Goal: Find specific fact: Find specific fact

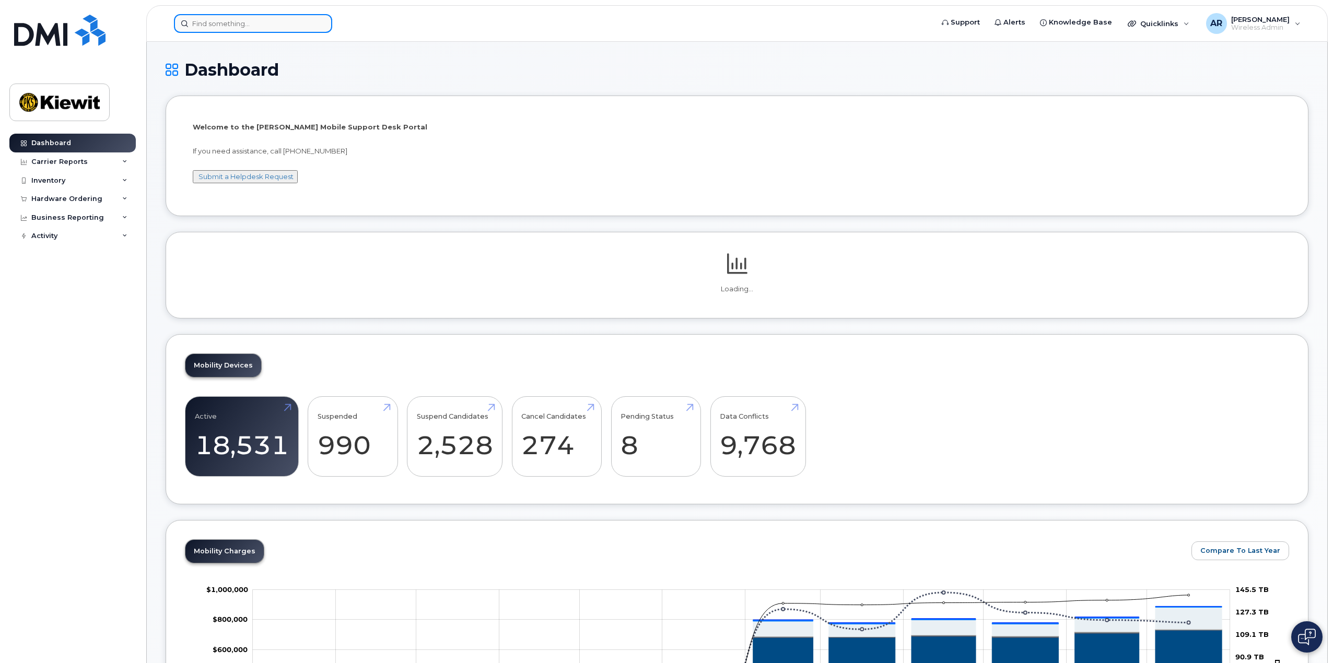
click at [232, 18] on input at bounding box center [253, 23] width 158 height 19
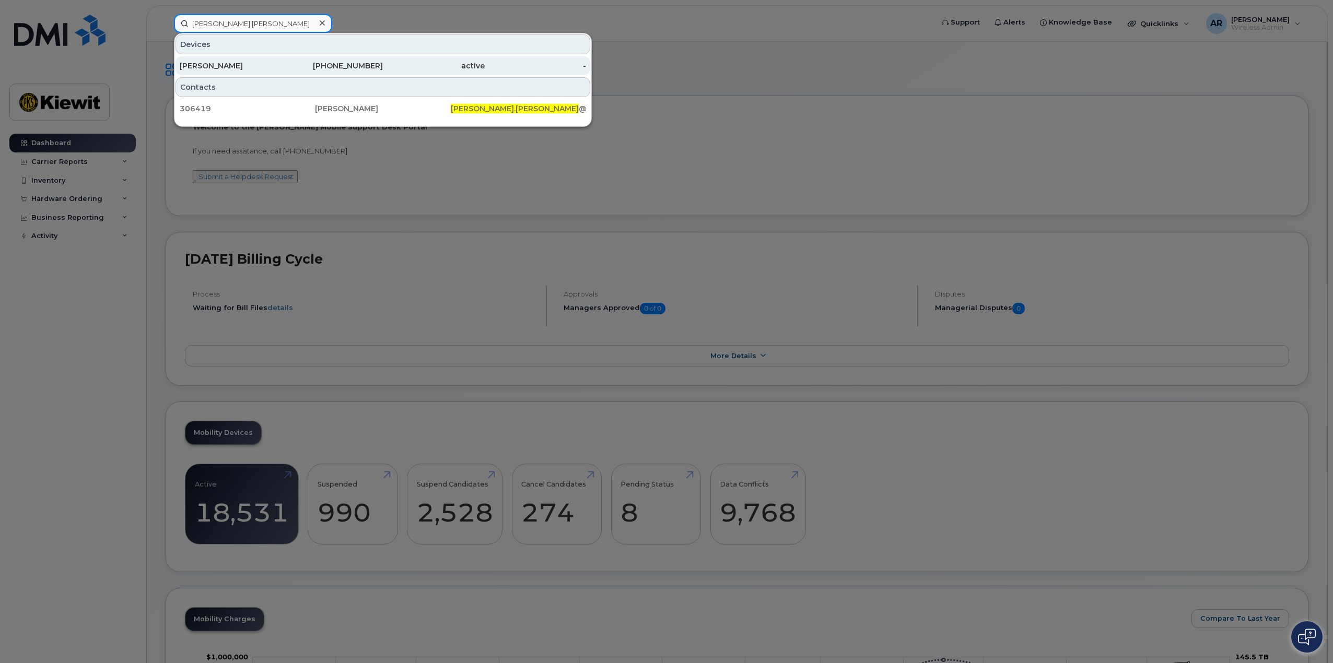
type input "[PERSON_NAME].[PERSON_NAME]"
drag, startPoint x: 265, startPoint y: 63, endPoint x: 403, endPoint y: 64, distance: 137.9
click at [265, 63] on div "[PERSON_NAME]" at bounding box center [231, 66] width 102 height 10
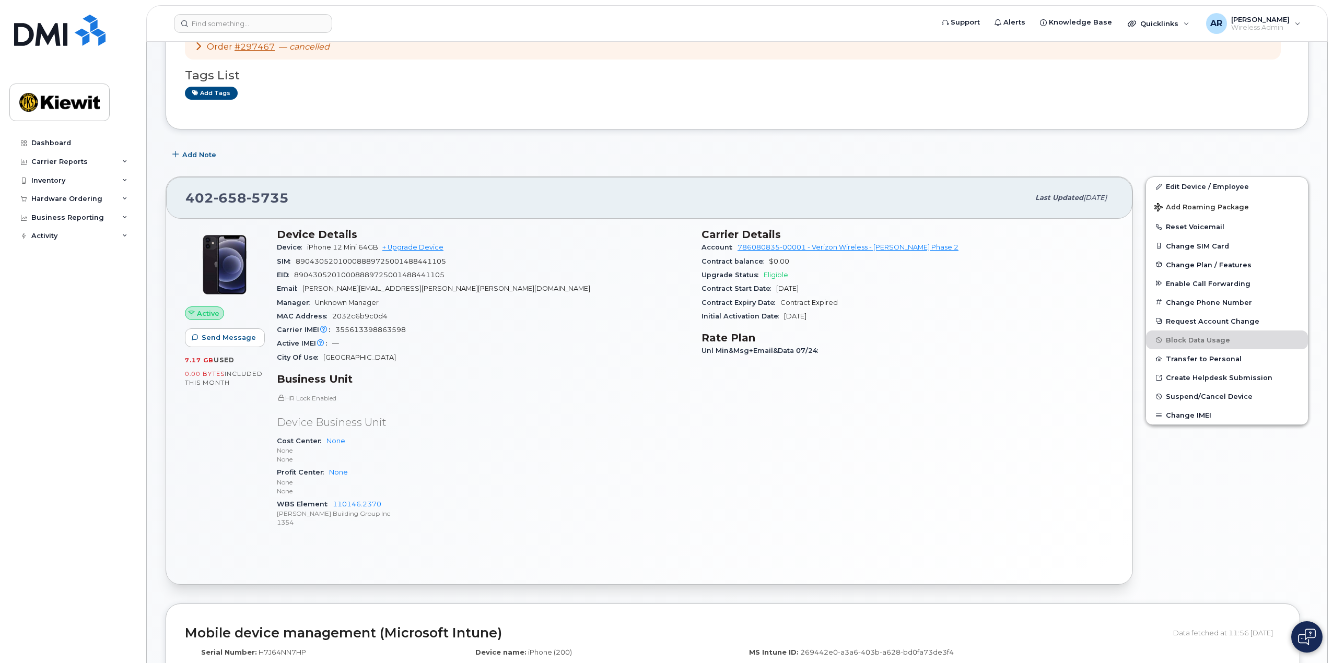
scroll to position [52, 0]
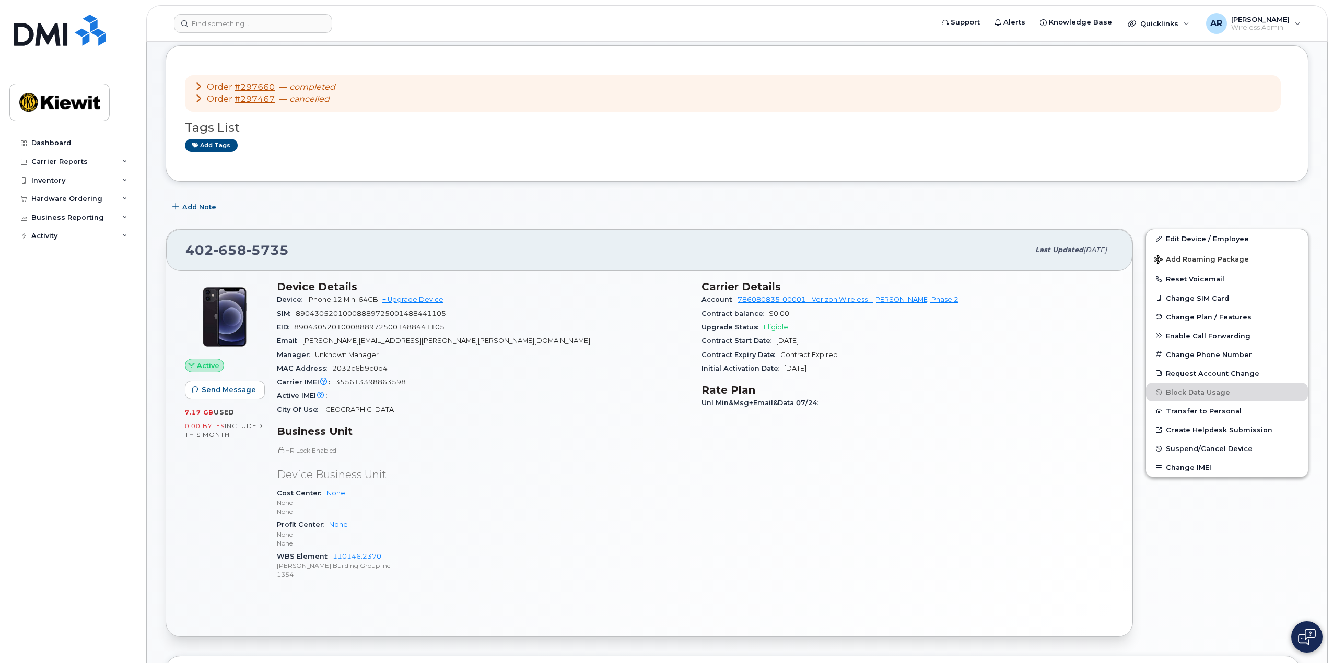
click at [199, 86] on icon at bounding box center [198, 86] width 8 height 8
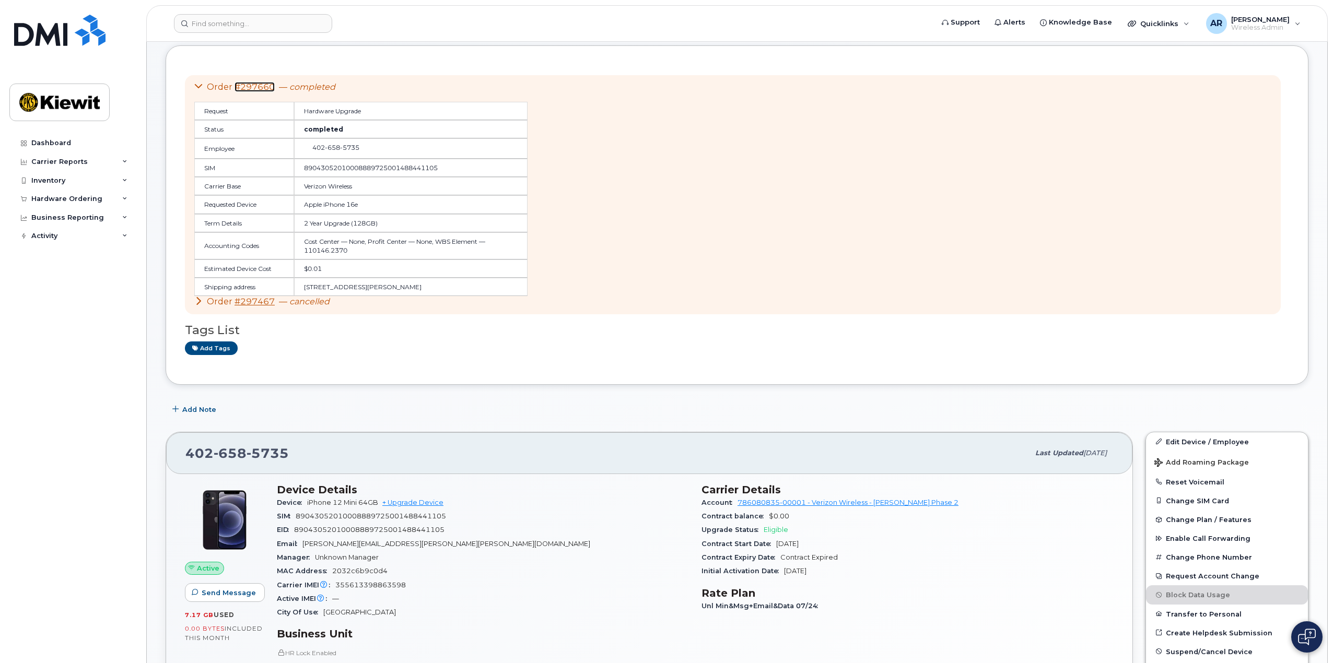
click at [251, 86] on link "#297660" at bounding box center [254, 87] width 40 height 10
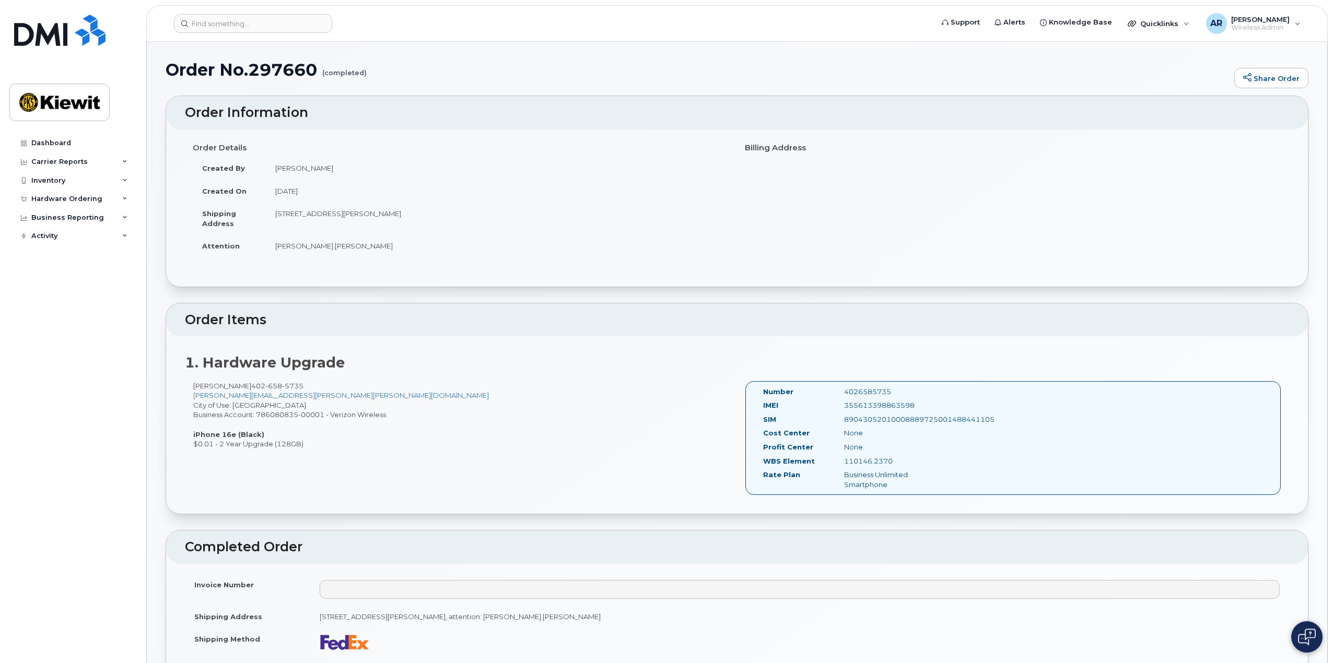
scroll to position [52, 0]
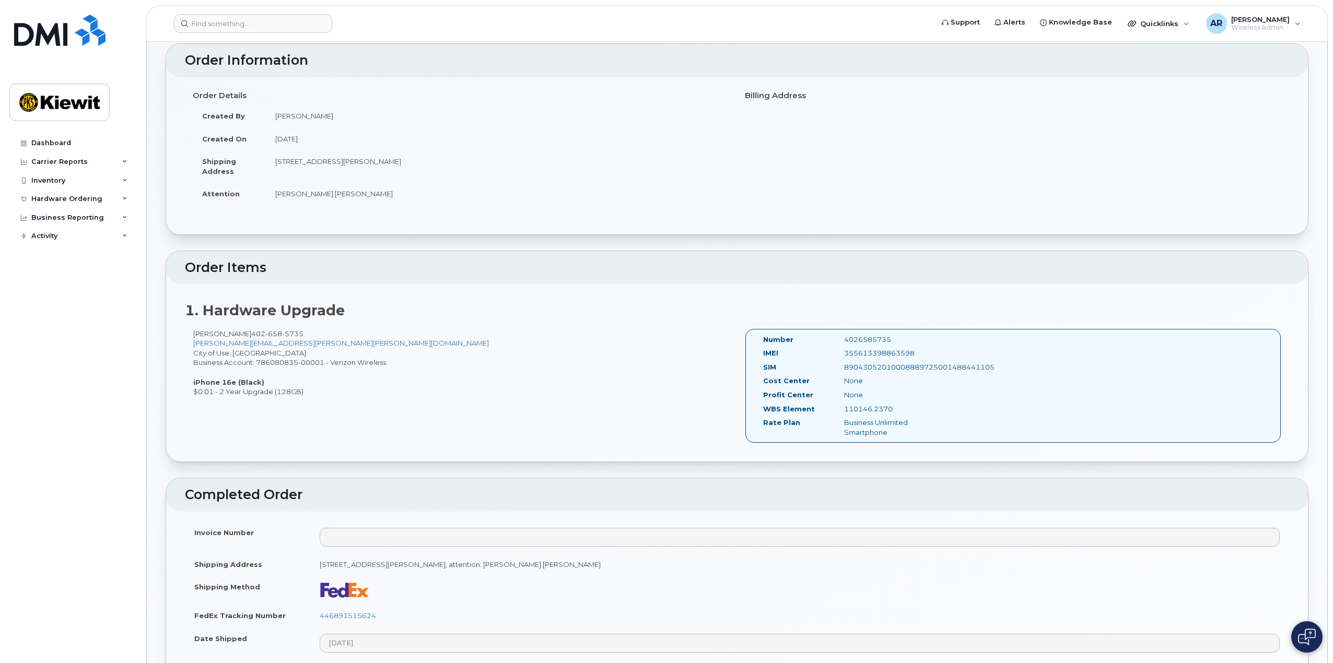
click at [865, 355] on div "355613398863598" at bounding box center [893, 353] width 114 height 10
click at [950, 443] on div "Number 4026585735 IMEI 355613398863598 SIM 89043052010008889725001488441105 Cos…" at bounding box center [1013, 391] width 552 height 124
click at [896, 351] on div "355613398863598" at bounding box center [893, 353] width 114 height 10
click at [898, 349] on div "355613398863598" at bounding box center [893, 353] width 114 height 10
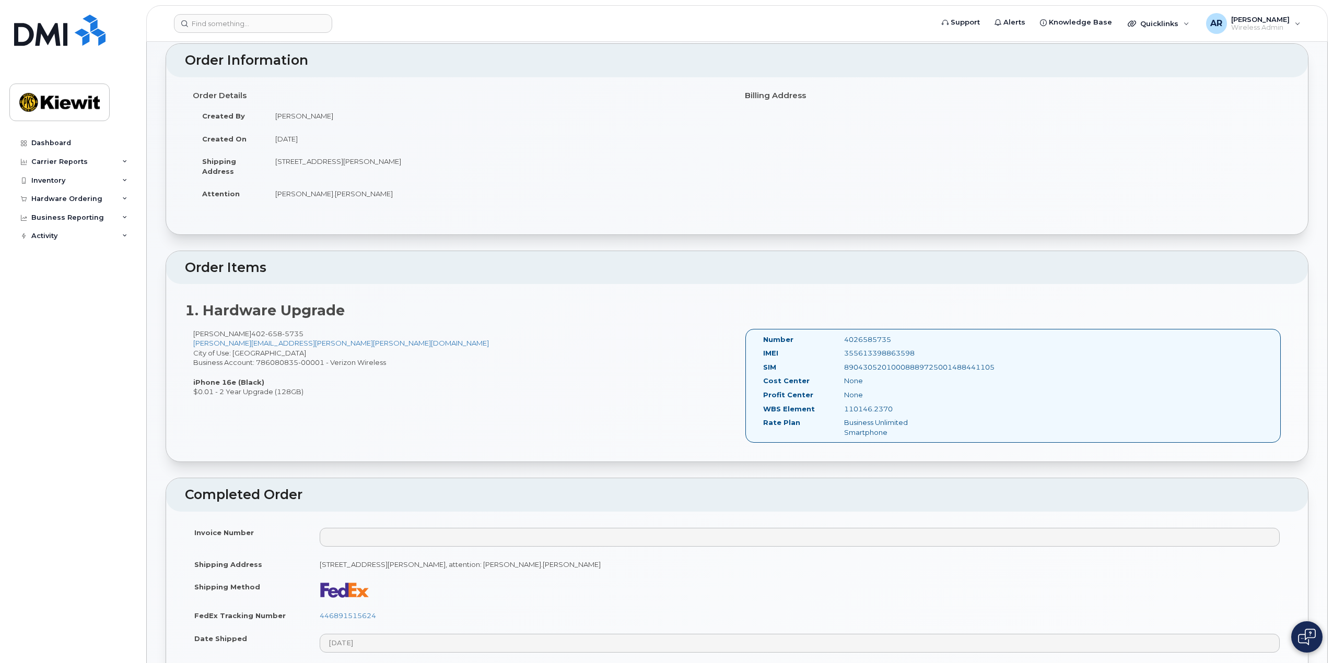
click at [898, 349] on div "355613398863598" at bounding box center [893, 353] width 114 height 10
click at [891, 357] on div "355613398863598" at bounding box center [893, 353] width 114 height 10
click at [888, 352] on div "355613398863598" at bounding box center [893, 353] width 114 height 10
click at [1048, 290] on div "1. Hardware Upgrade Kimberly McMillan 402 658 5735 KIMBERLY.MCMILLAN@KIEWIT.COM…" at bounding box center [737, 373] width 1142 height 178
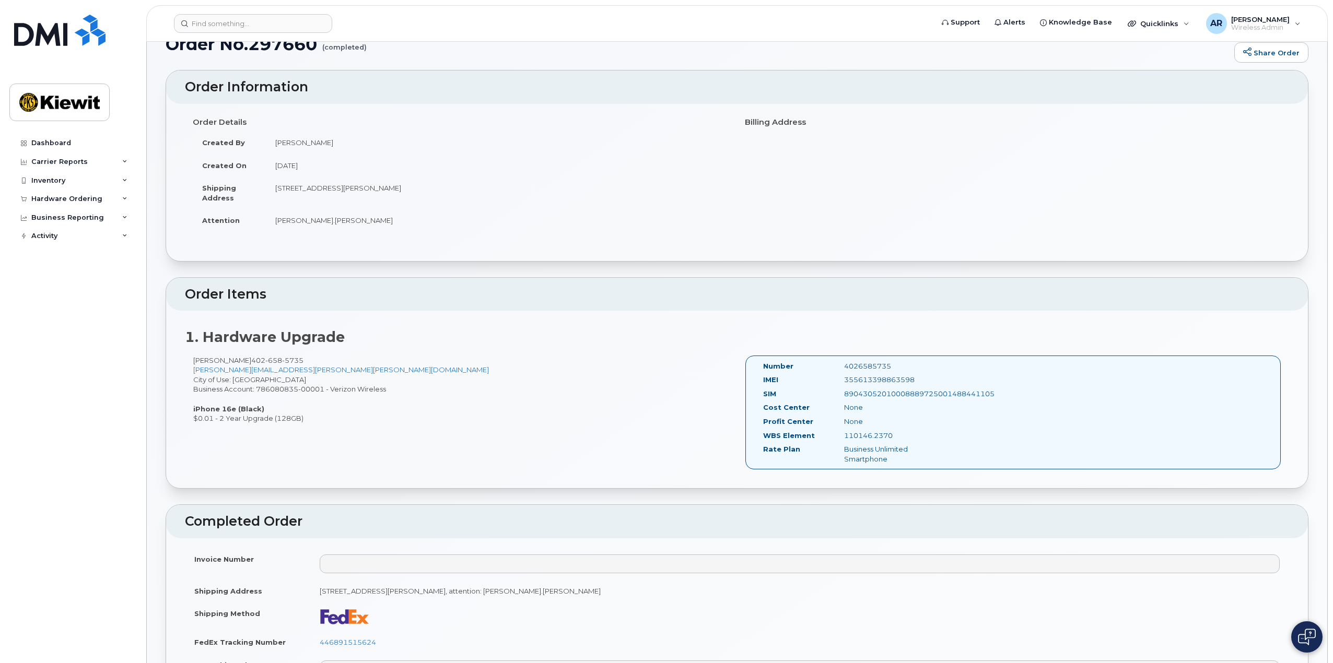
scroll to position [0, 0]
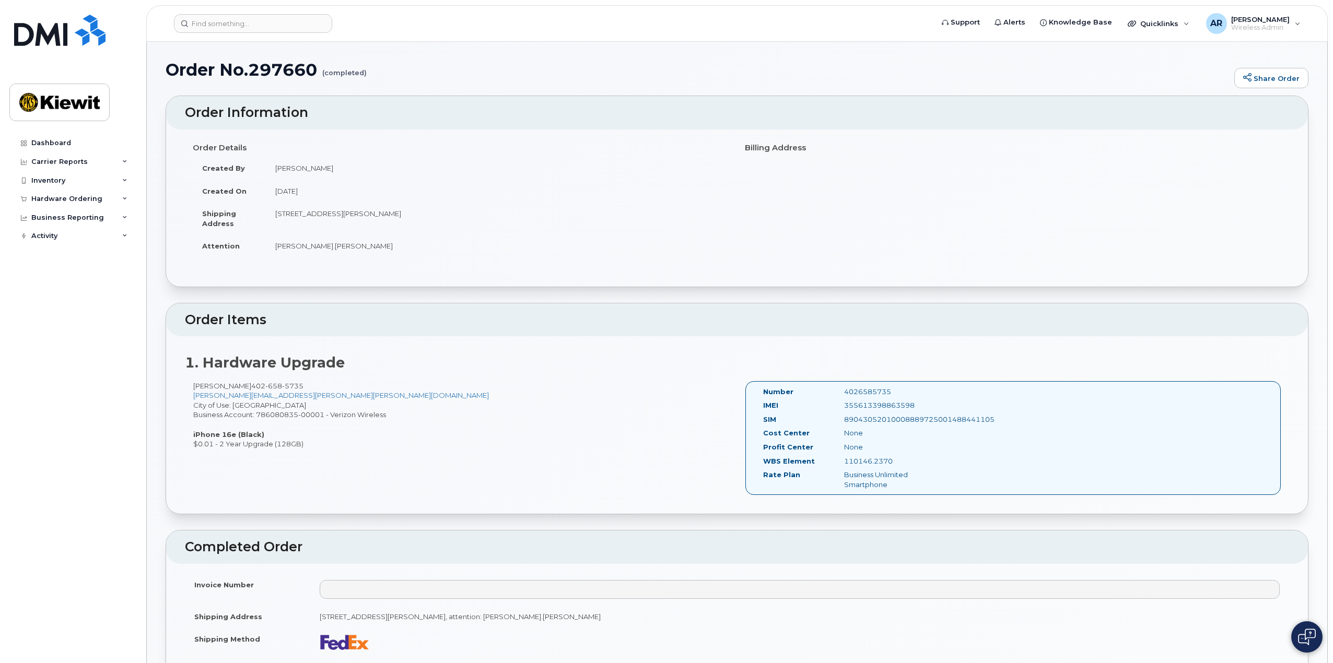
click at [916, 243] on div "Order Details Created By Amanda Reidler Created On August 7, 2025 Shipping Addr…" at bounding box center [737, 203] width 1104 height 128
